Goal: Task Accomplishment & Management: Manage account settings

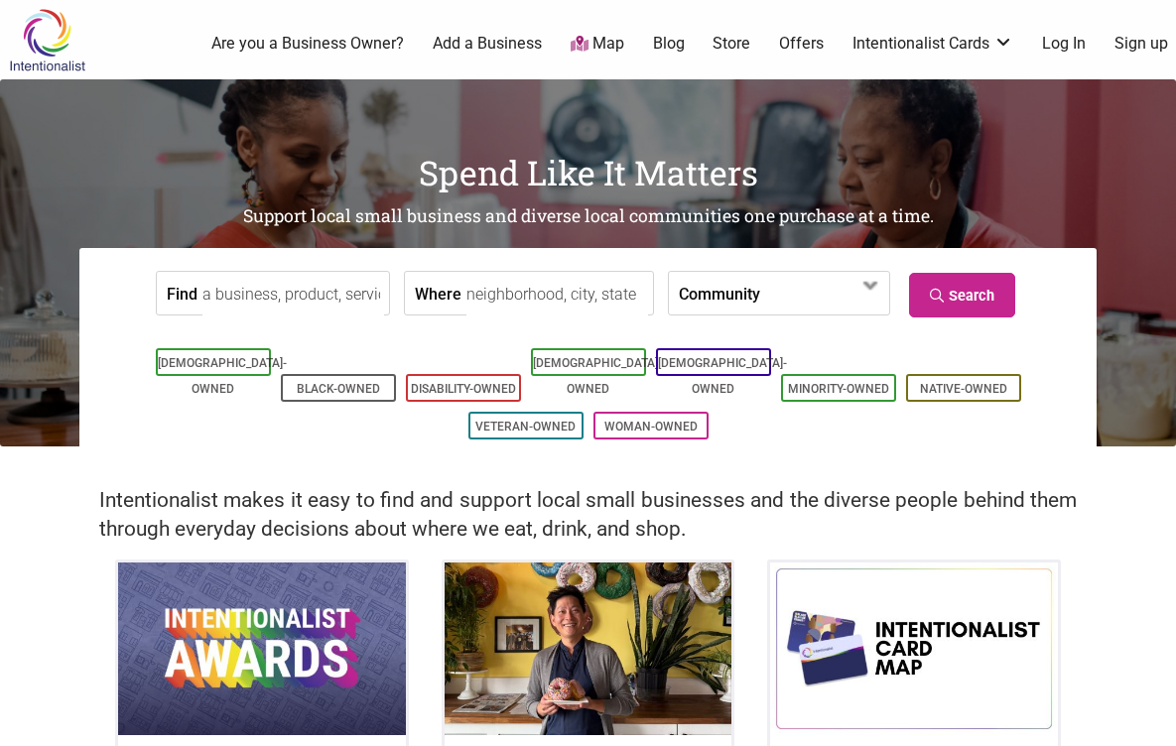
click at [1077, 41] on link "Log In" at bounding box center [1064, 44] width 44 height 22
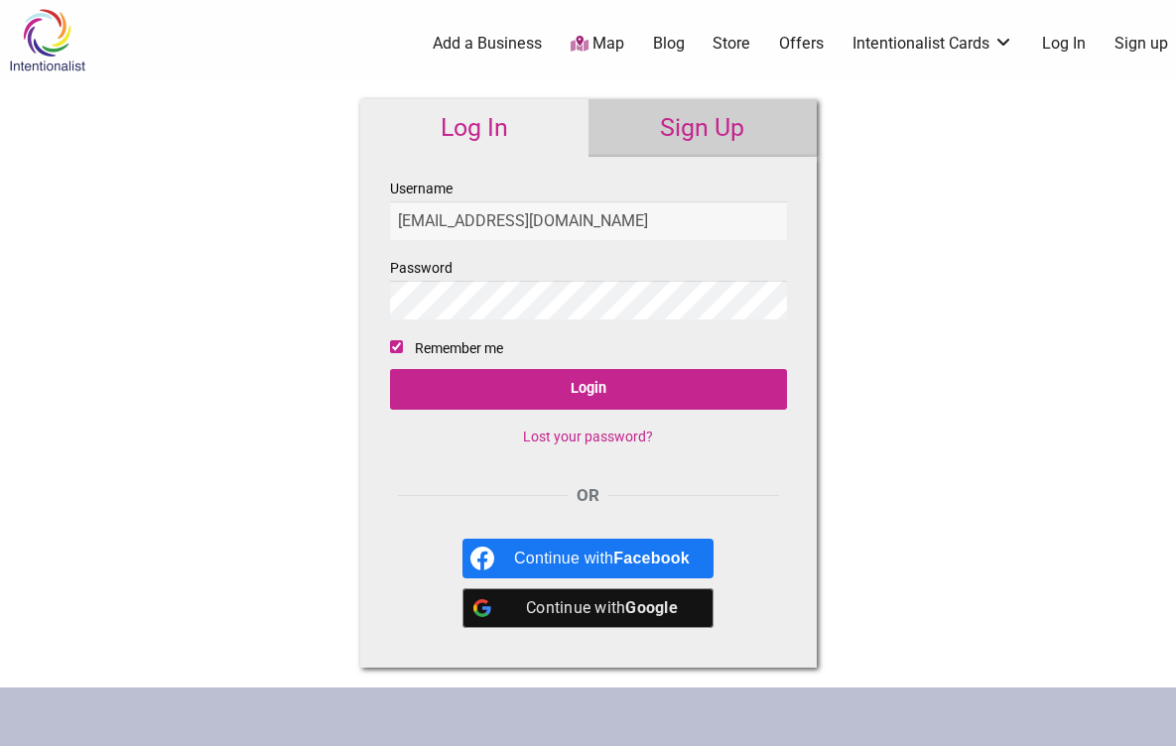
type input "hello@pitchthebabybar.com"
click at [390, 369] on input "Login" at bounding box center [588, 389] width 397 height 41
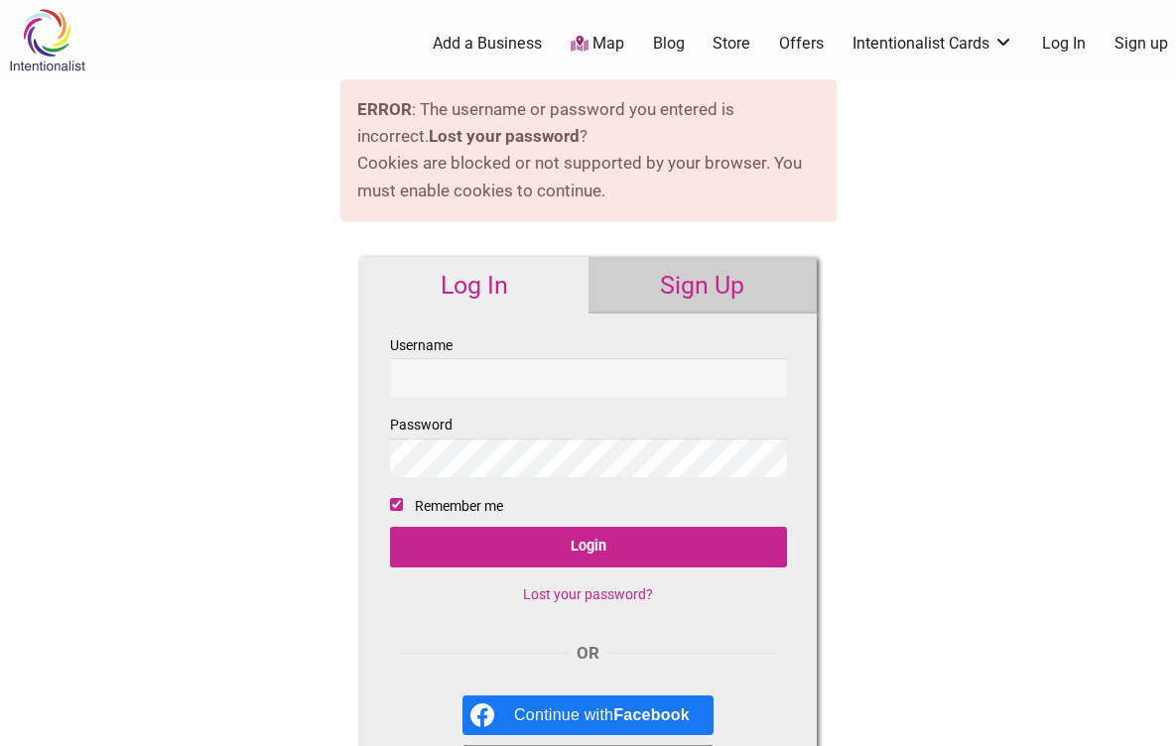
click at [618, 596] on link "Lost your password?" at bounding box center [588, 594] width 130 height 16
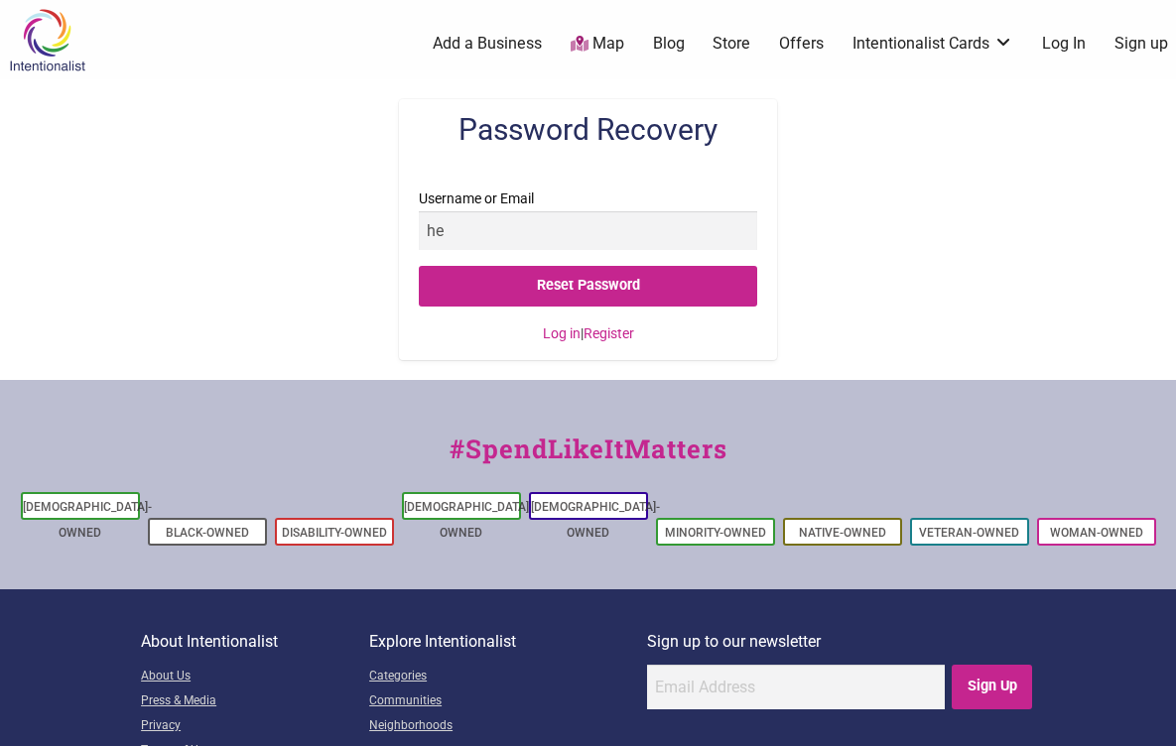
type input "h"
click at [44, 17] on img at bounding box center [47, 40] width 94 height 64
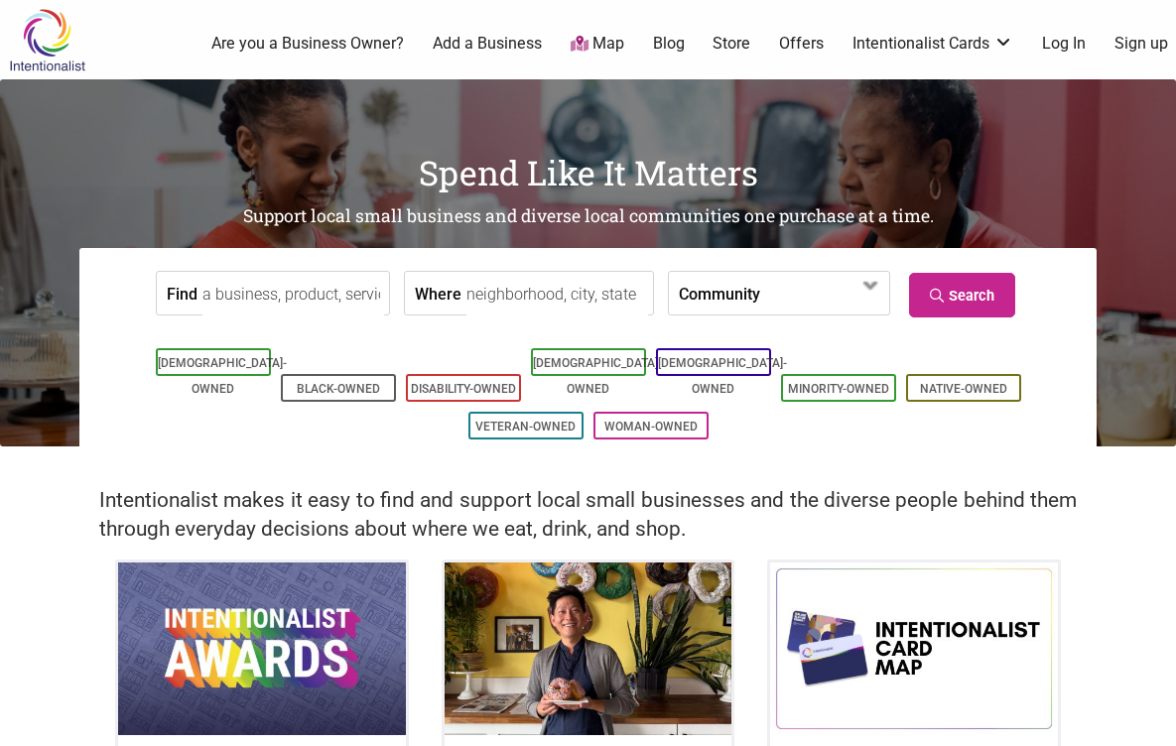
click at [1059, 48] on link "Log In" at bounding box center [1064, 44] width 44 height 22
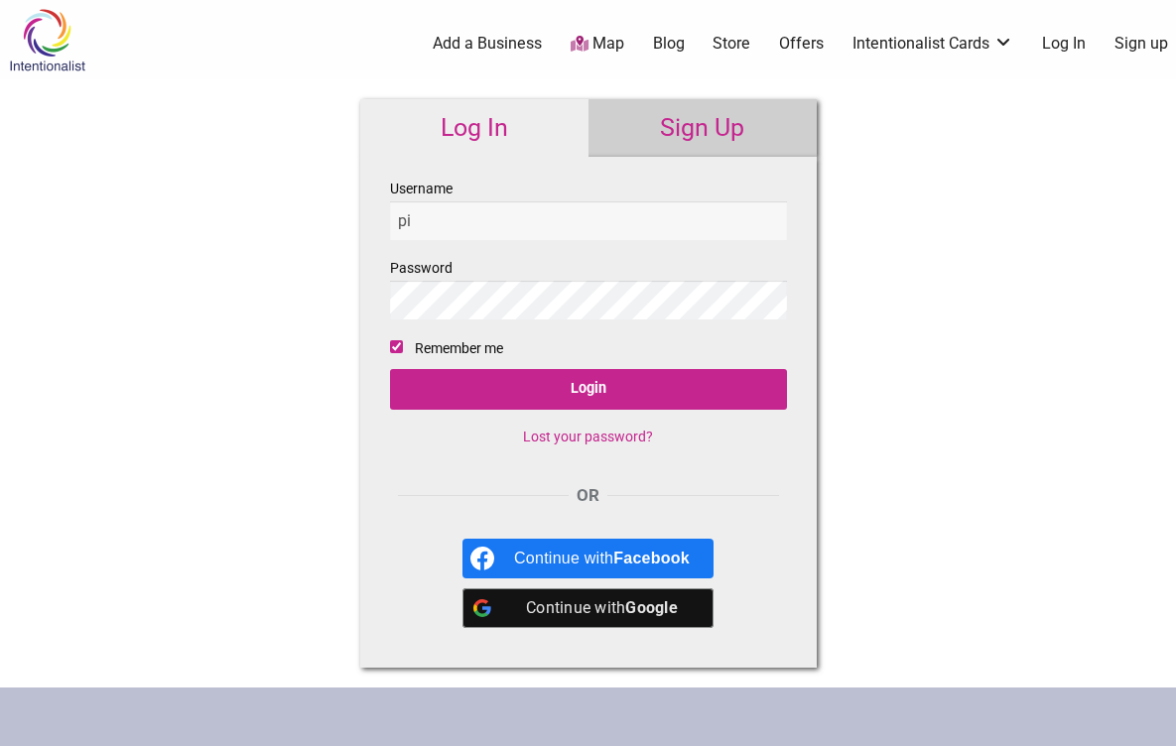
type input "p"
type input "[EMAIL_ADDRESS][DOMAIN_NAME]"
click at [390, 369] on input "Login" at bounding box center [588, 389] width 397 height 41
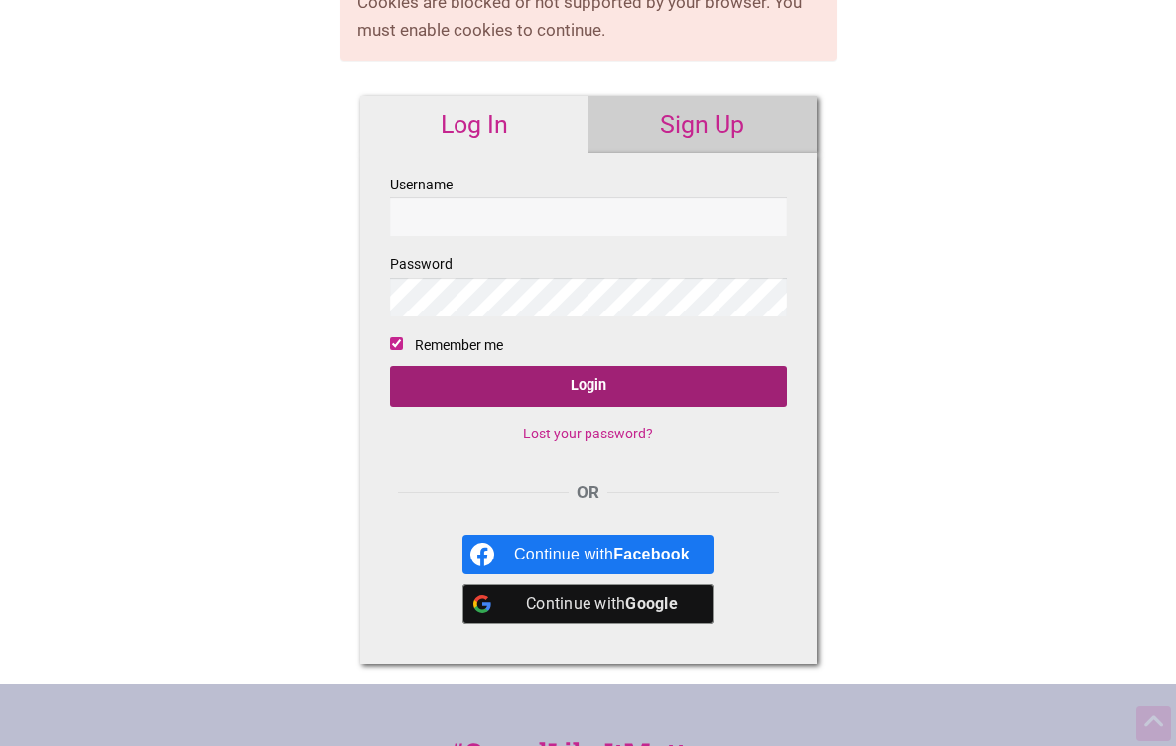
scroll to position [162, 0]
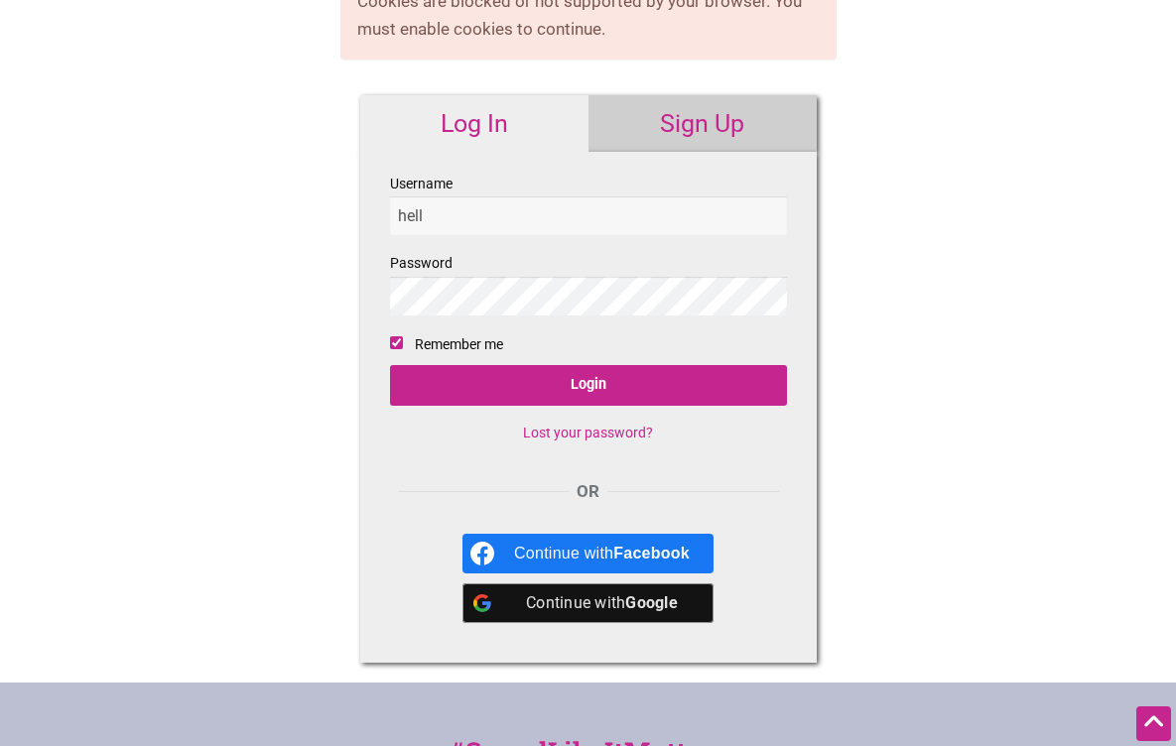
type input "[EMAIL_ADDRESS][DOMAIN_NAME]"
click at [390, 365] on input "Login" at bounding box center [588, 385] width 397 height 41
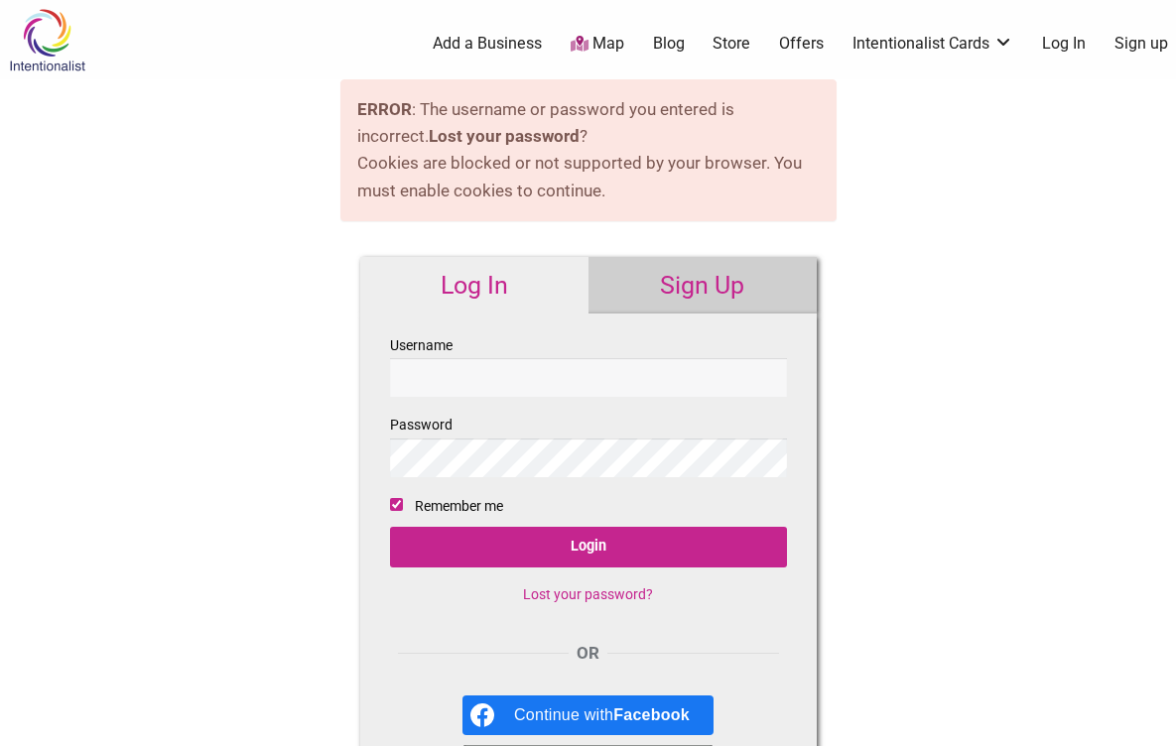
click at [560, 589] on link "Lost your password?" at bounding box center [588, 594] width 130 height 16
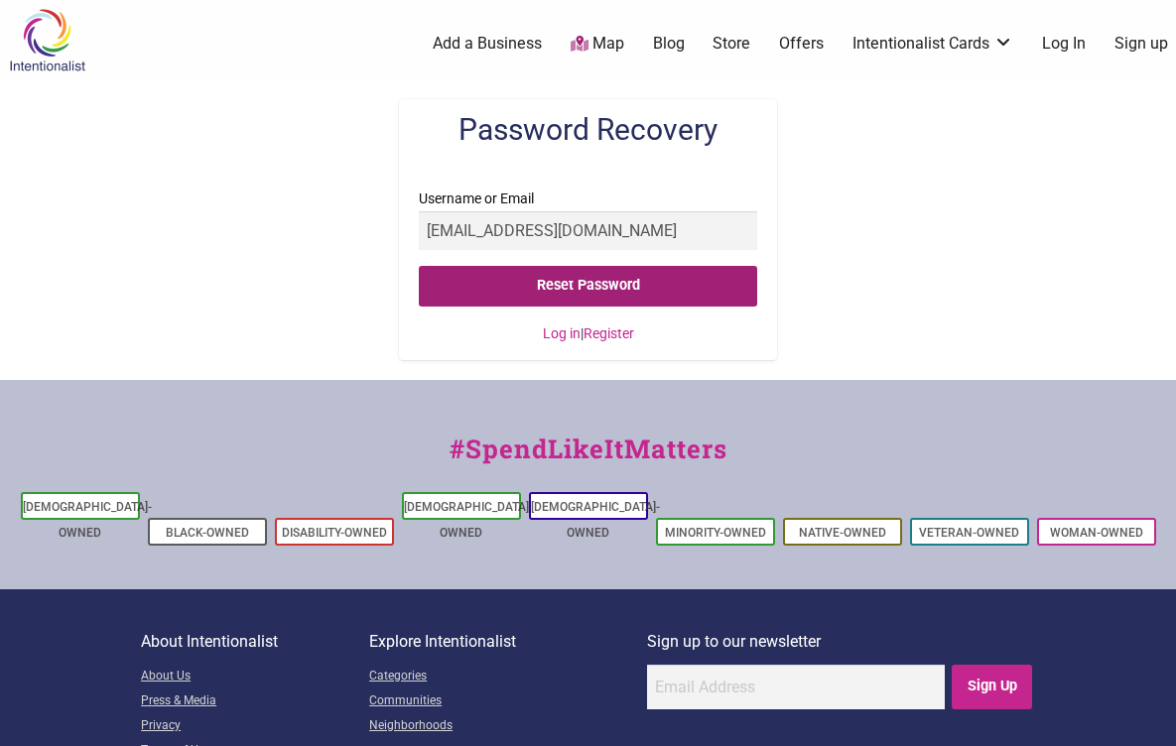
type input "[EMAIL_ADDRESS][DOMAIN_NAME]"
click at [419, 266] on input "Reset Password" at bounding box center [588, 286] width 339 height 41
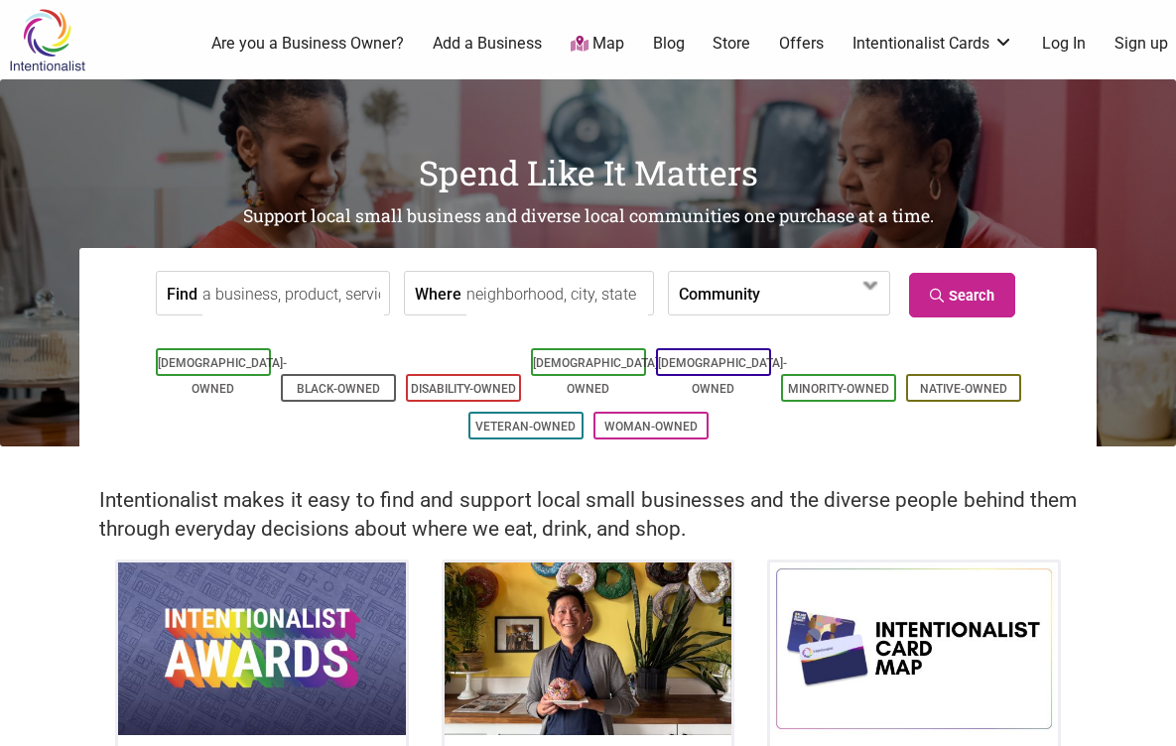
click at [1073, 45] on link "Log In" at bounding box center [1064, 44] width 44 height 22
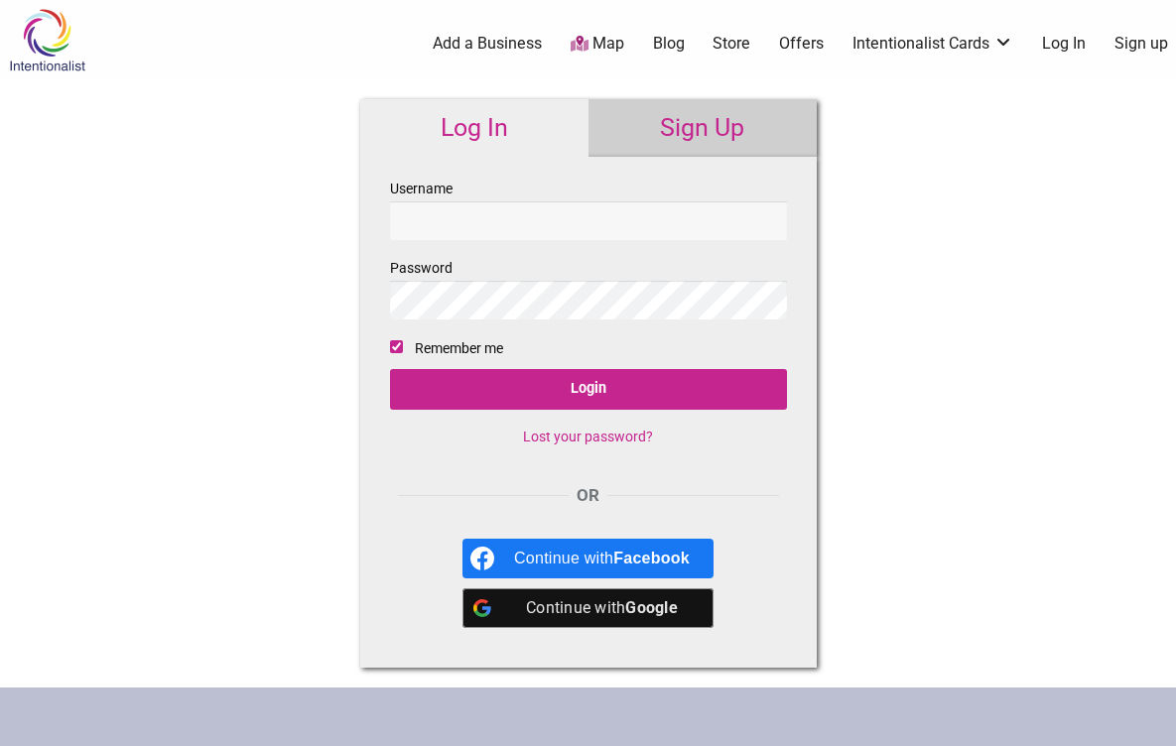
click at [462, 229] on input "Username" at bounding box center [588, 220] width 397 height 39
type input "PitchTheBaby"
click at [390, 369] on input "Login" at bounding box center [588, 389] width 397 height 41
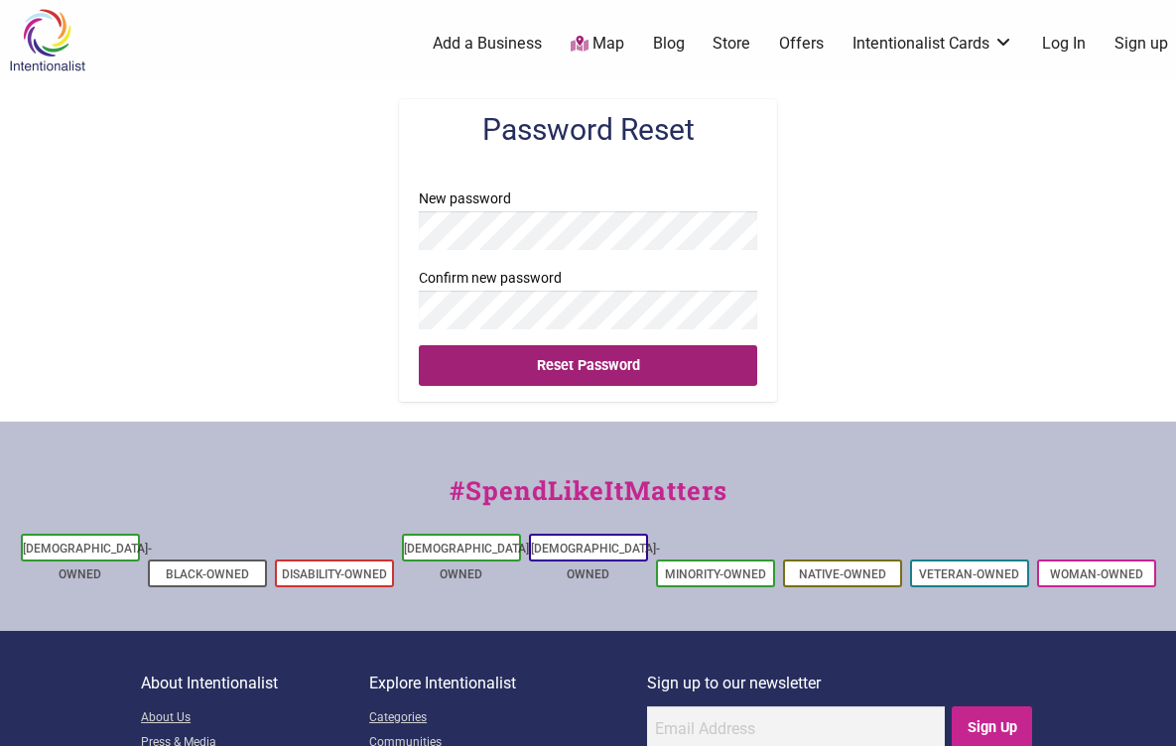
click at [579, 371] on input "Reset Password" at bounding box center [588, 365] width 339 height 41
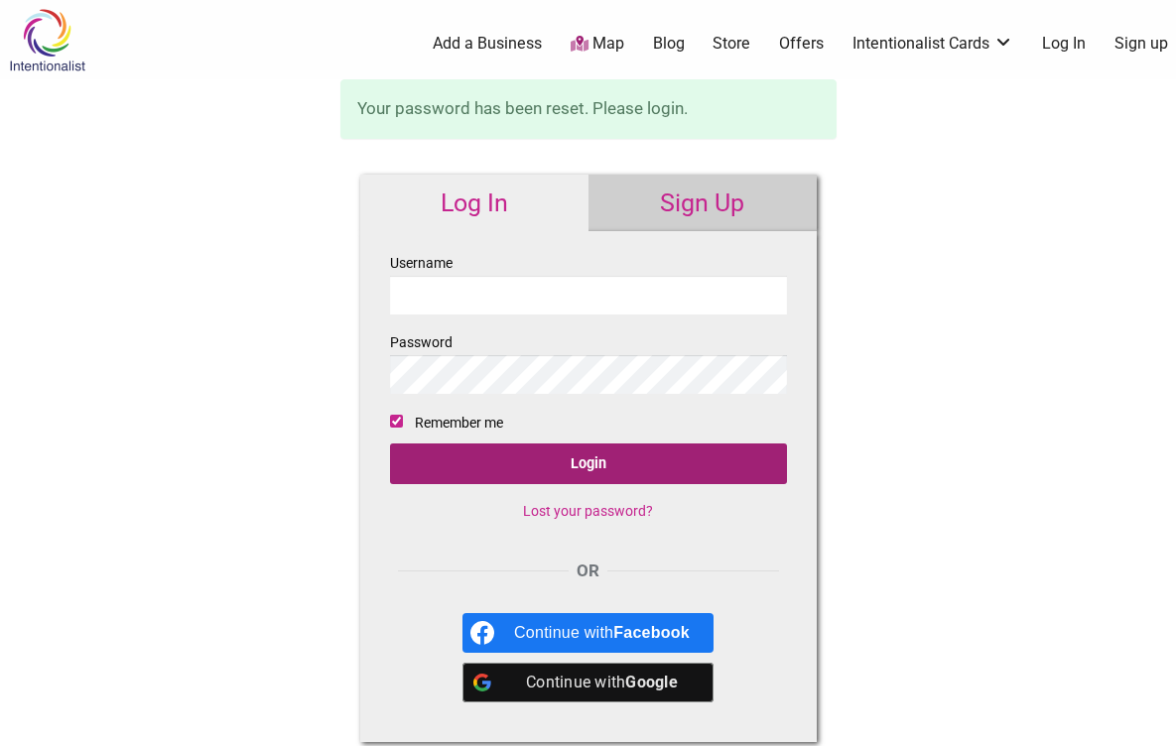
type input "hello@pitchthebabybar.com"
drag, startPoint x: 600, startPoint y: 470, endPoint x: 640, endPoint y: 461, distance: 40.7
click at [600, 470] on input "Login" at bounding box center [588, 464] width 397 height 41
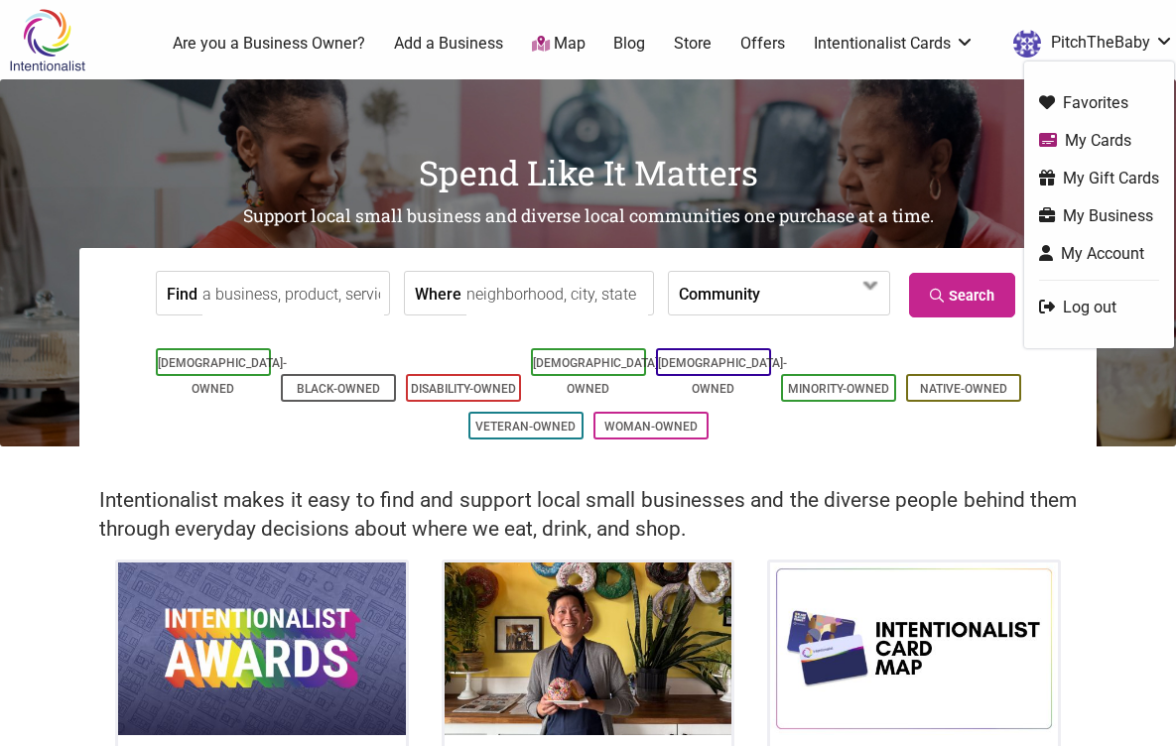
click at [1098, 258] on link "My Account" at bounding box center [1099, 253] width 120 height 23
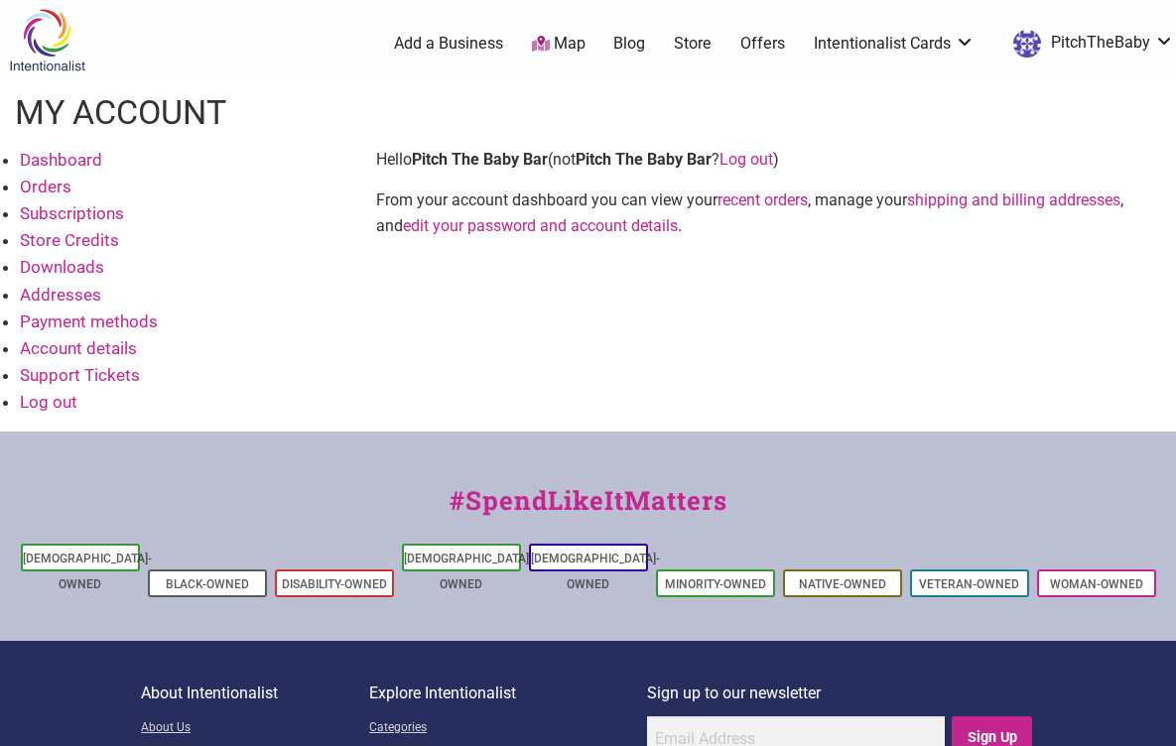
click at [102, 340] on link "Account details" at bounding box center [78, 348] width 117 height 20
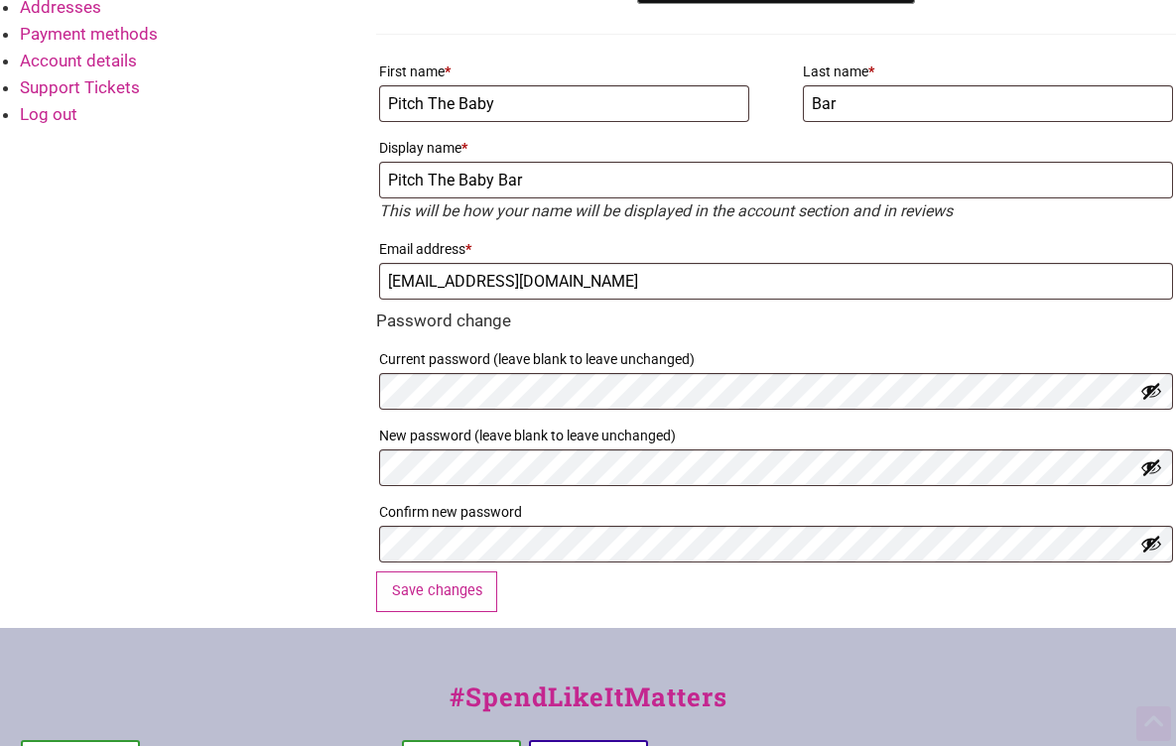
scroll to position [363, 0]
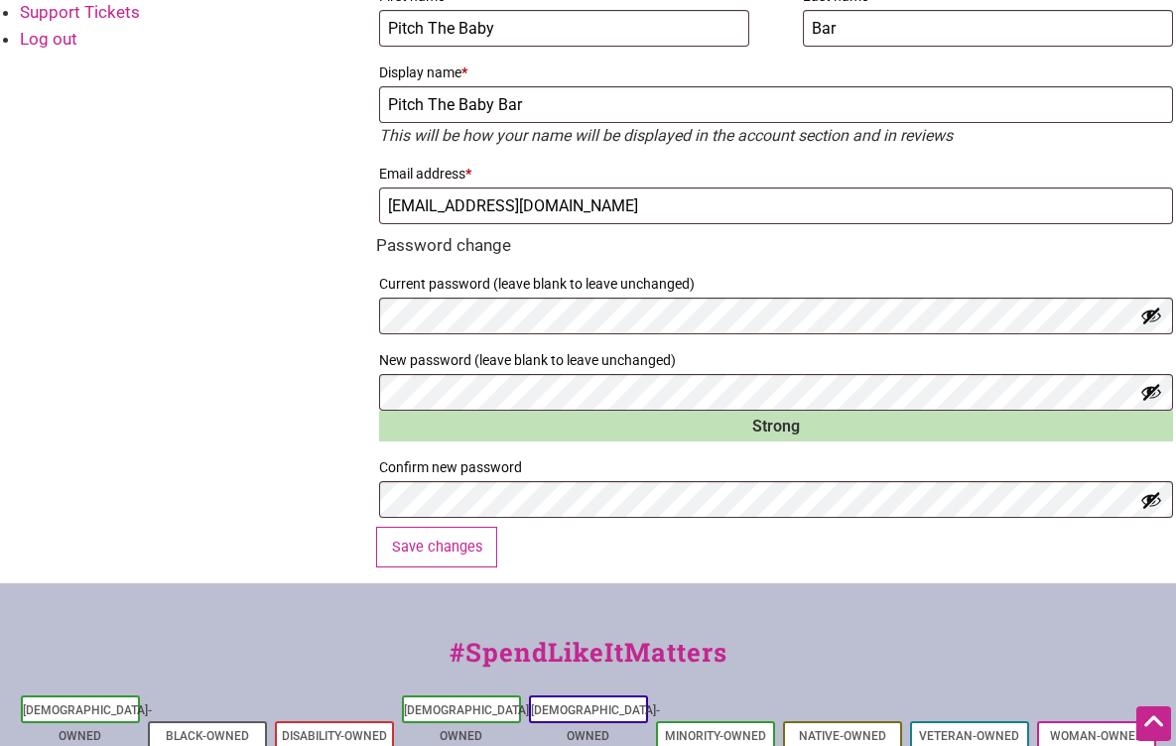
click at [282, 487] on div "Dashboard Orders Subscriptions Store Credits Downloads Addresses Payment method…" at bounding box center [588, 184] width 1176 height 801
click at [427, 550] on button "Save changes" at bounding box center [436, 547] width 121 height 41
